Goal: Task Accomplishment & Management: Manage account settings

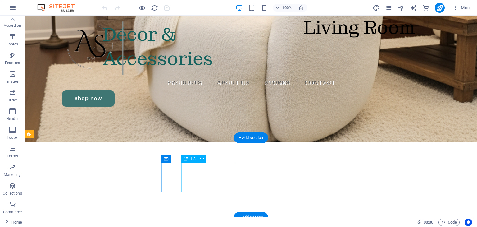
scroll to position [111, 0]
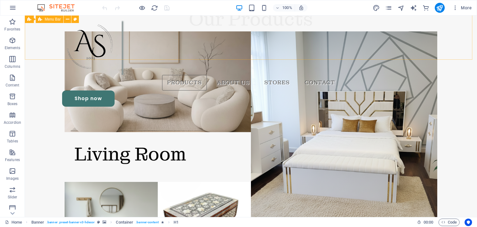
scroll to position [764, 0]
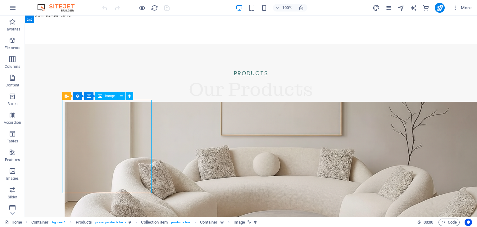
scroll to position [726, 0]
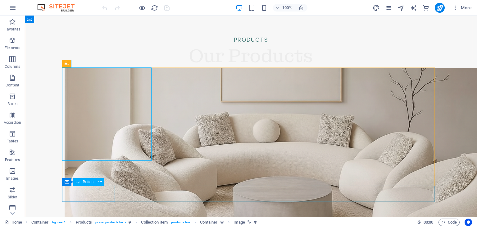
scroll to position [761, 0]
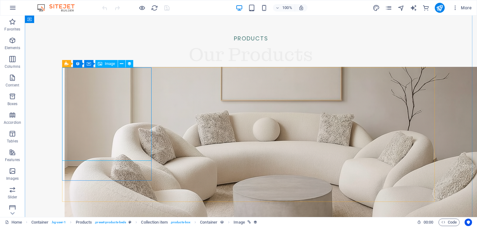
select select "px"
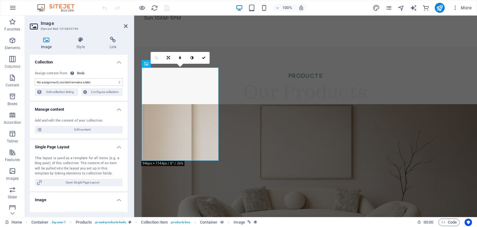
scroll to position [768, 0]
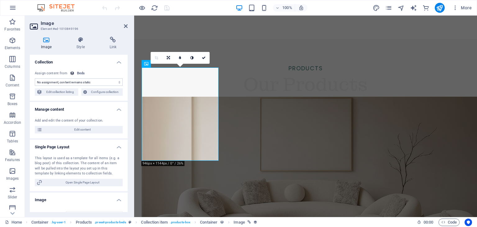
select select "image"
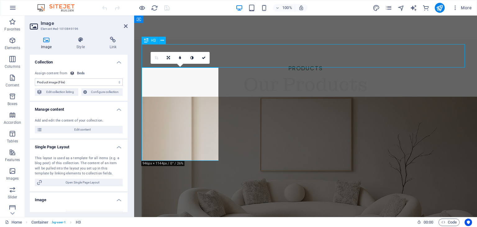
scroll to position [761, 0]
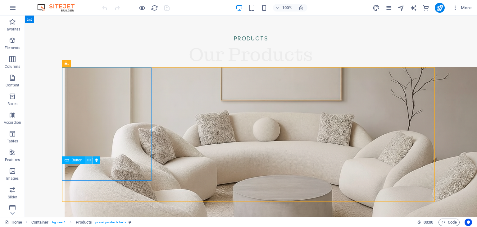
click at [88, 160] on icon at bounding box center [88, 160] width 3 height 7
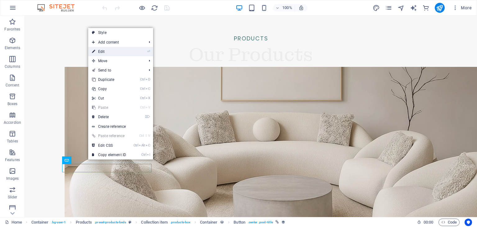
click at [112, 51] on link "⏎ Edit" at bounding box center [109, 51] width 42 height 9
select select "name"
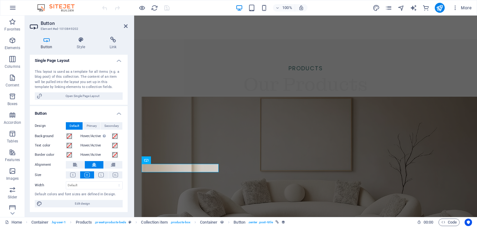
scroll to position [0, 0]
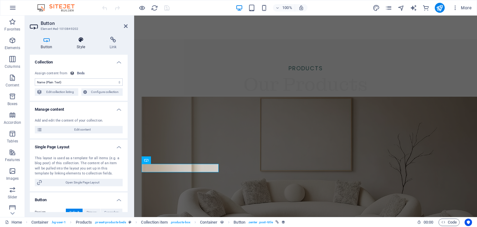
click at [78, 43] on h4 "Style" at bounding box center [82, 43] width 33 height 13
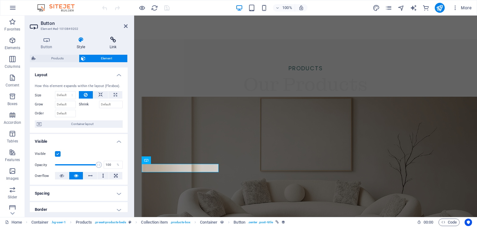
click at [112, 39] on icon at bounding box center [113, 40] width 29 height 6
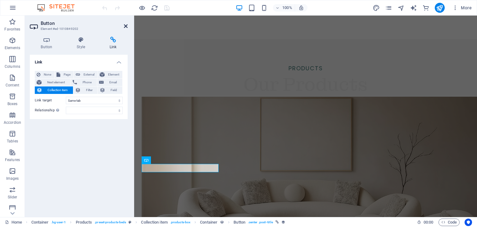
click at [126, 27] on icon at bounding box center [126, 26] width 4 height 5
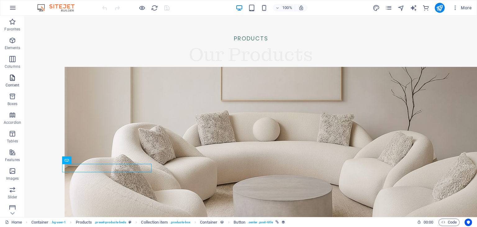
click at [14, 83] on p "Content" at bounding box center [13, 85] width 14 height 5
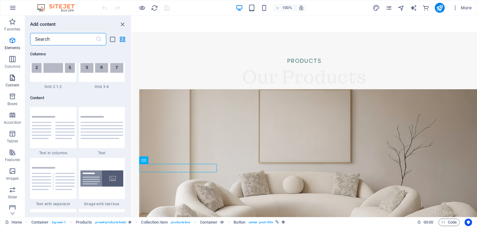
scroll to position [1088, 0]
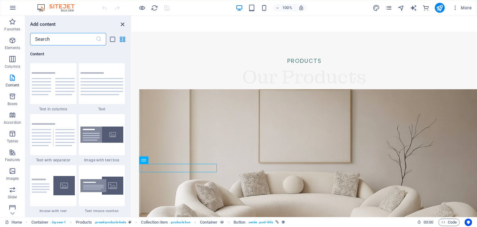
click at [121, 21] on icon "close panel" at bounding box center [122, 24] width 7 height 7
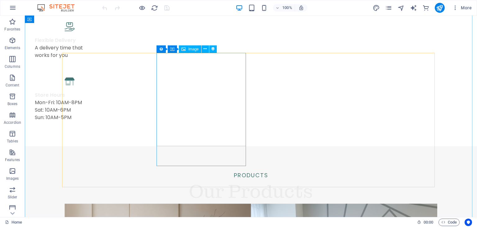
scroll to position [612, 0]
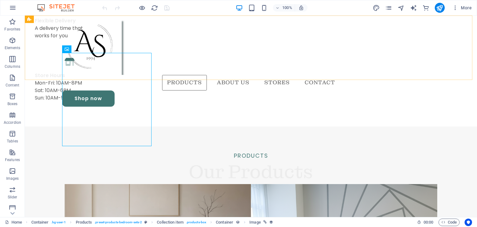
click at [128, 62] on div "Products About Us Stores Contact Shop now" at bounding box center [251, 64] width 453 height 96
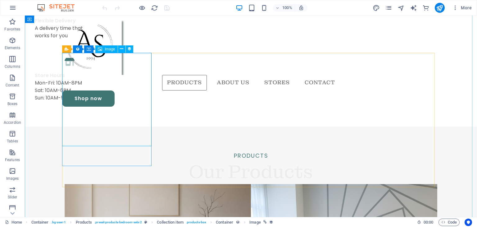
select select "px"
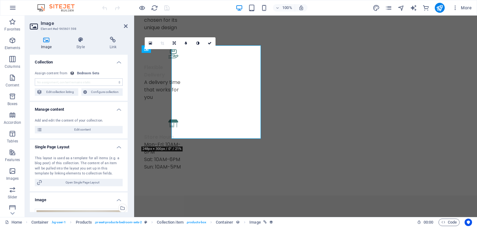
scroll to position [619, 0]
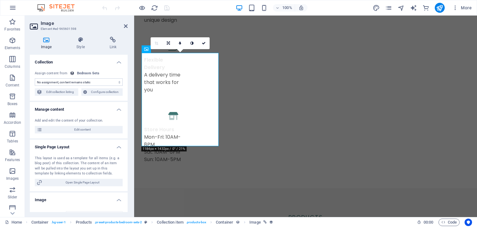
select select "image"
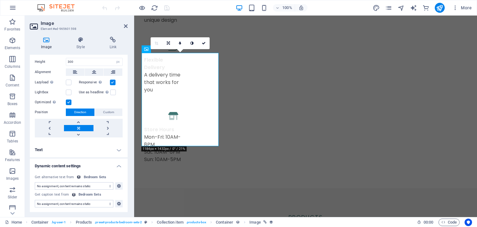
scroll to position [174, 0]
click at [119, 148] on h4 "Text" at bounding box center [79, 149] width 98 height 15
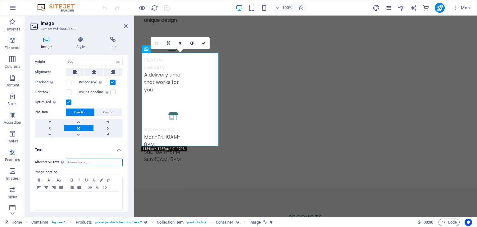
click at [83, 159] on input "Alternative text The alternative text is used by devices that cannot display im…" at bounding box center [94, 162] width 57 height 7
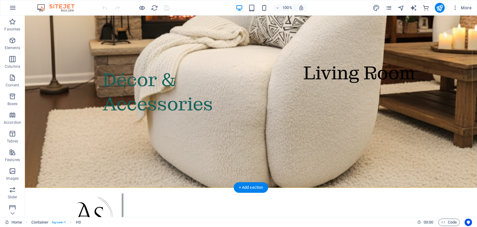
scroll to position [0, 0]
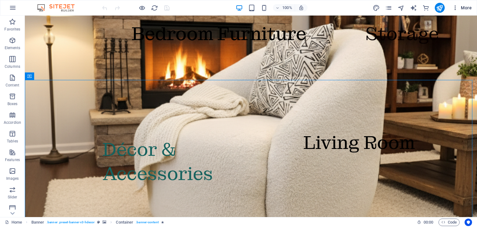
click at [454, 7] on icon "button" at bounding box center [456, 8] width 6 height 6
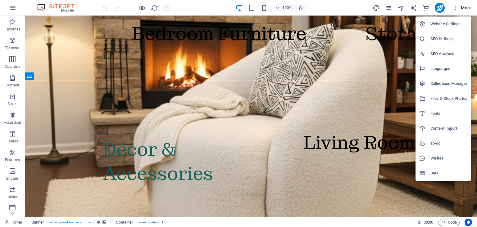
click at [455, 55] on h6 "SEO Analysis" at bounding box center [449, 53] width 37 height 7
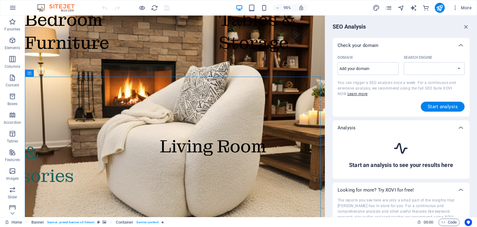
select select "[DOMAIN_NAME]"
click at [361, 74] on div "​" at bounding box center [368, 68] width 61 height 13
click at [361, 74] on input "Domain ​" at bounding box center [368, 69] width 61 height 10
click at [361, 69] on input "Domain ​" at bounding box center [368, 69] width 61 height 10
paste input "[URL][DOMAIN_NAME]"
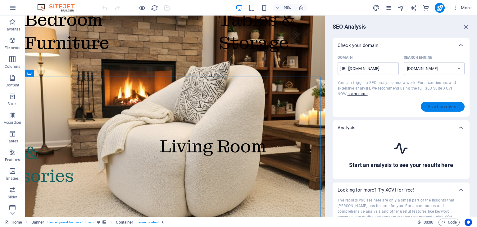
click at [444, 106] on span "Start analysis" at bounding box center [443, 106] width 30 height 5
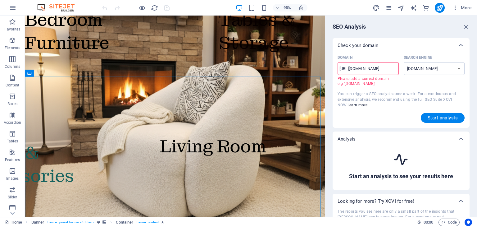
click at [352, 67] on input "[URL][DOMAIN_NAME]" at bounding box center [368, 69] width 61 height 10
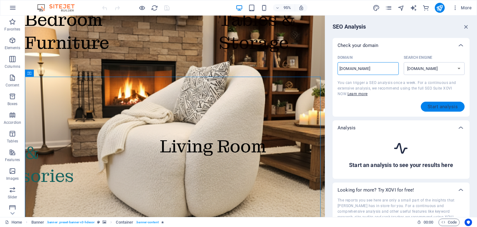
type input "[DOMAIN_NAME]"
click at [435, 109] on span "Start analysis" at bounding box center [443, 106] width 30 height 5
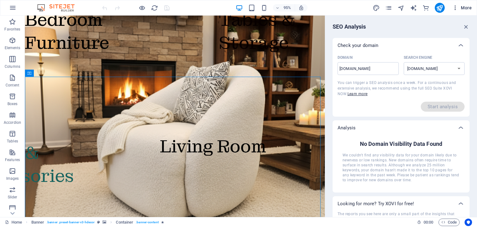
click at [456, 10] on icon "button" at bounding box center [456, 8] width 6 height 6
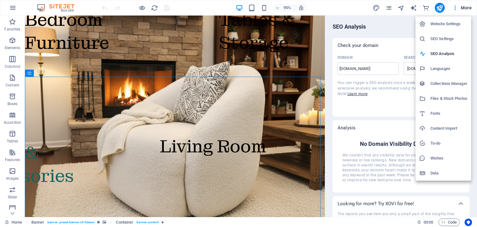
click at [457, 35] on h6 "SEO Settings" at bounding box center [449, 38] width 37 height 7
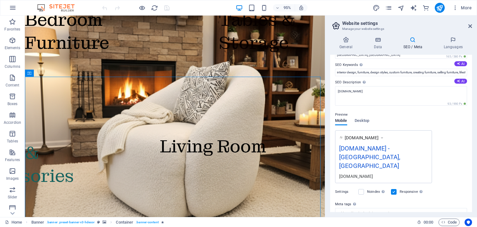
scroll to position [34, 0]
click at [365, 122] on span "Desktop" at bounding box center [362, 121] width 15 height 9
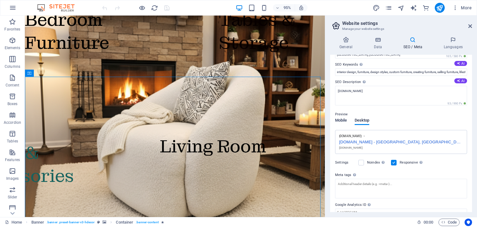
click at [343, 119] on span "Mobile" at bounding box center [341, 121] width 12 height 9
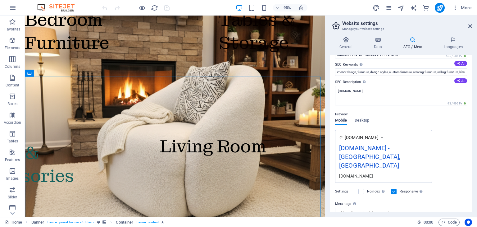
scroll to position [0, 0]
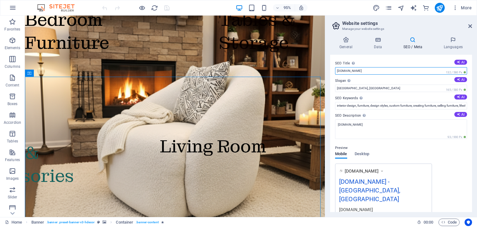
click at [364, 70] on input "[DOMAIN_NAME]" at bounding box center [401, 70] width 132 height 7
type input "a"
type input "AS Furniture"
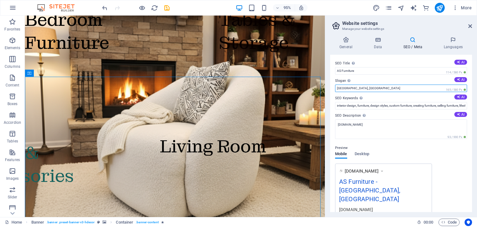
click at [366, 89] on input "[GEOGRAPHIC_DATA], [GEOGRAPHIC_DATA]" at bounding box center [401, 88] width 132 height 7
type input "S"
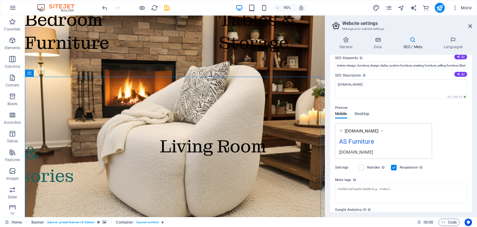
scroll to position [71, 0]
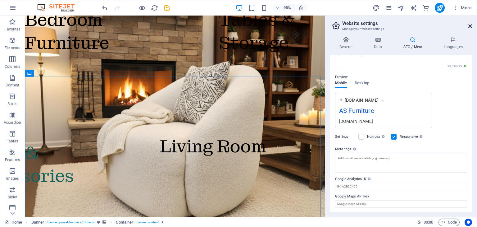
click at [469, 25] on icon at bounding box center [471, 26] width 4 height 5
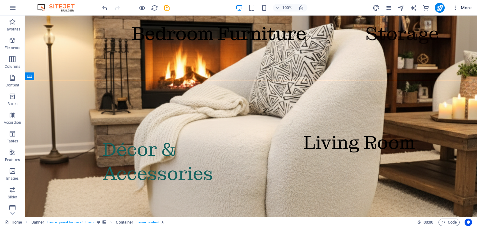
click at [457, 7] on icon "button" at bounding box center [456, 8] width 6 height 6
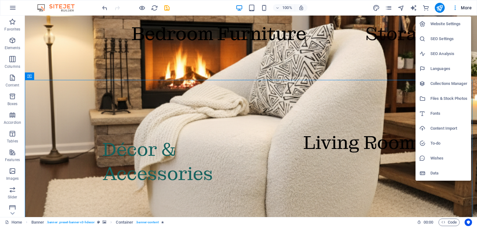
click at [436, 40] on h6 "SEO Settings" at bounding box center [449, 38] width 37 height 7
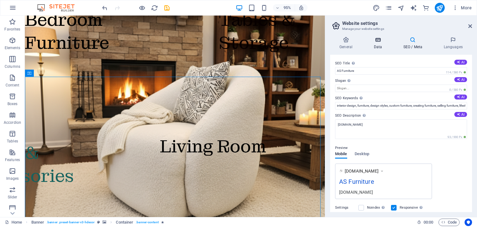
click at [382, 42] on icon at bounding box center [378, 40] width 27 height 6
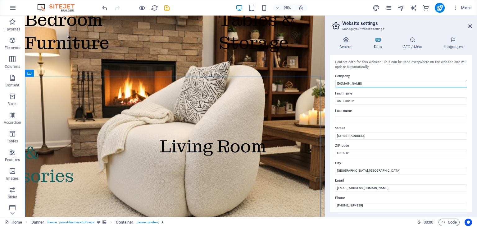
click at [359, 84] on input "[DOMAIN_NAME]" at bounding box center [401, 83] width 132 height 7
type input "a"
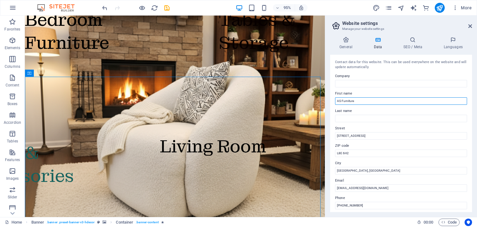
drag, startPoint x: 354, startPoint y: 102, endPoint x: 334, endPoint y: 102, distance: 19.9
click at [334, 102] on div "Contact data for this website. This can be used everywhere on the website and w…" at bounding box center [401, 133] width 142 height 157
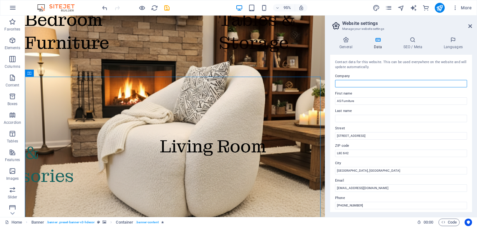
click at [347, 84] on input "Company" at bounding box center [401, 83] width 132 height 7
paste input "AS Furniture"
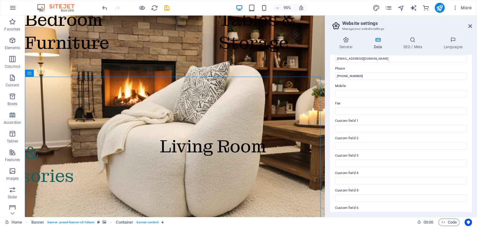
scroll to position [130, 0]
type input "AS Furniture"
click at [352, 44] on h4 "General" at bounding box center [347, 43] width 34 height 13
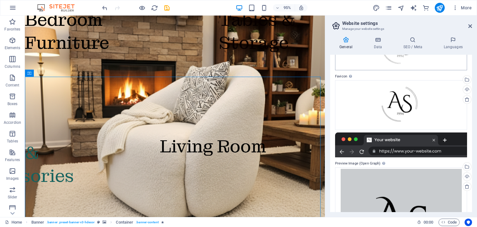
scroll to position [0, 0]
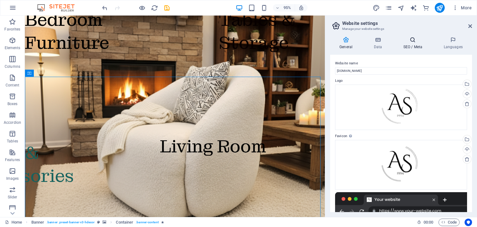
click at [408, 38] on icon at bounding box center [413, 40] width 38 height 6
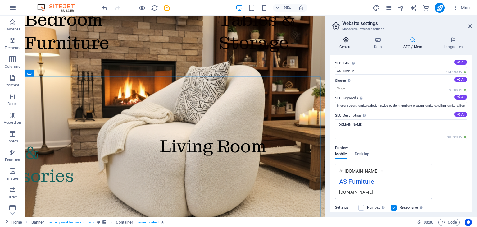
click at [346, 45] on h4 "General" at bounding box center [347, 43] width 34 height 13
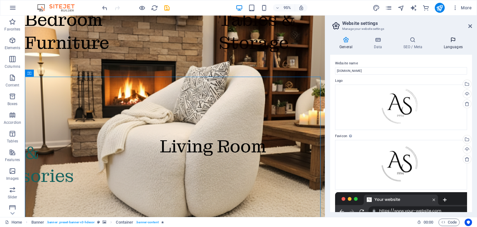
click at [453, 41] on icon at bounding box center [454, 40] width 38 height 6
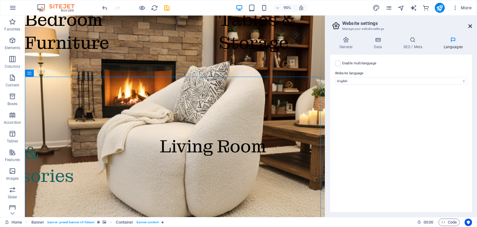
click at [470, 27] on icon at bounding box center [471, 26] width 4 height 5
